Goal: Task Accomplishment & Management: Manage account settings

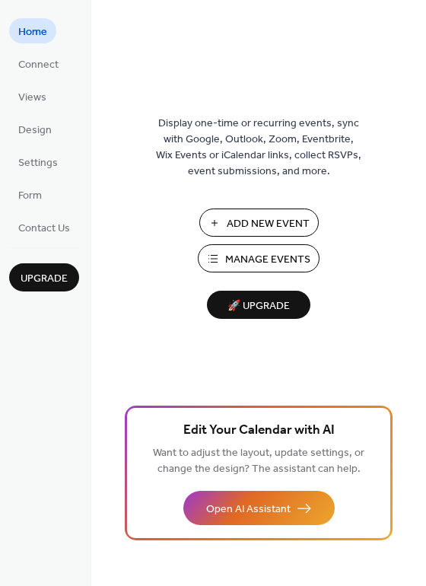
click at [276, 252] on span "Manage Events" at bounding box center [267, 260] width 85 height 16
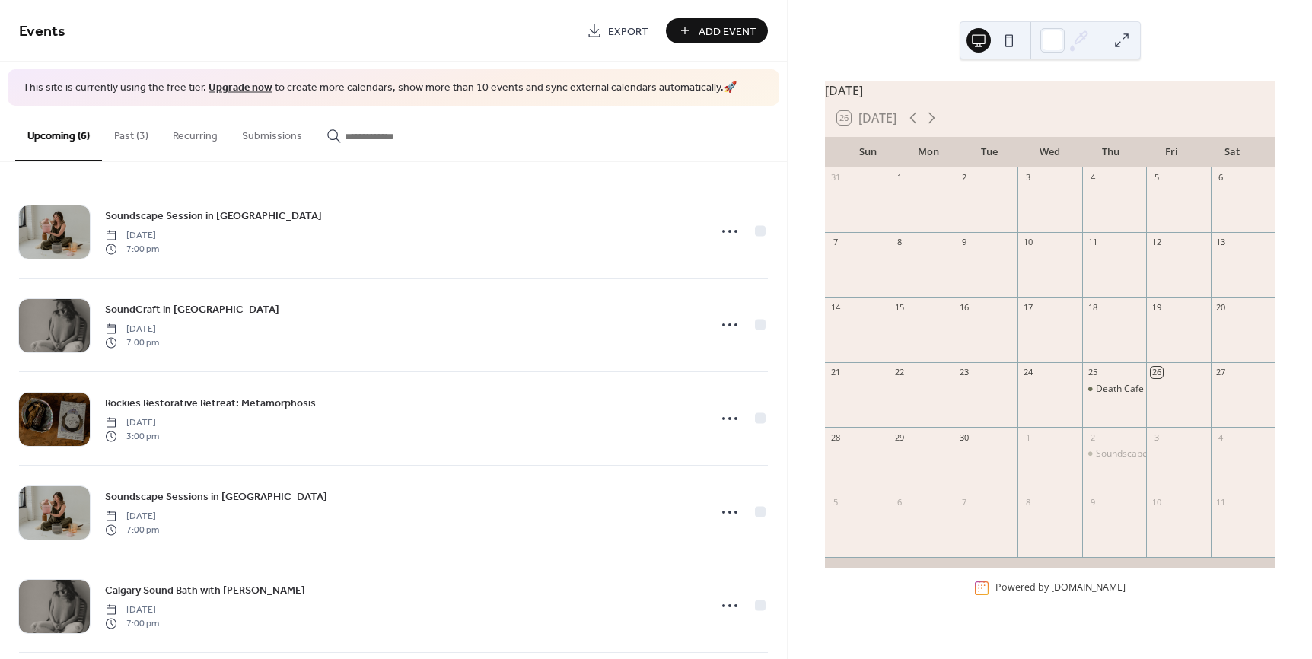
click at [136, 135] on button "Past (3)" at bounding box center [131, 133] width 59 height 54
